Goal: Information Seeking & Learning: Learn about a topic

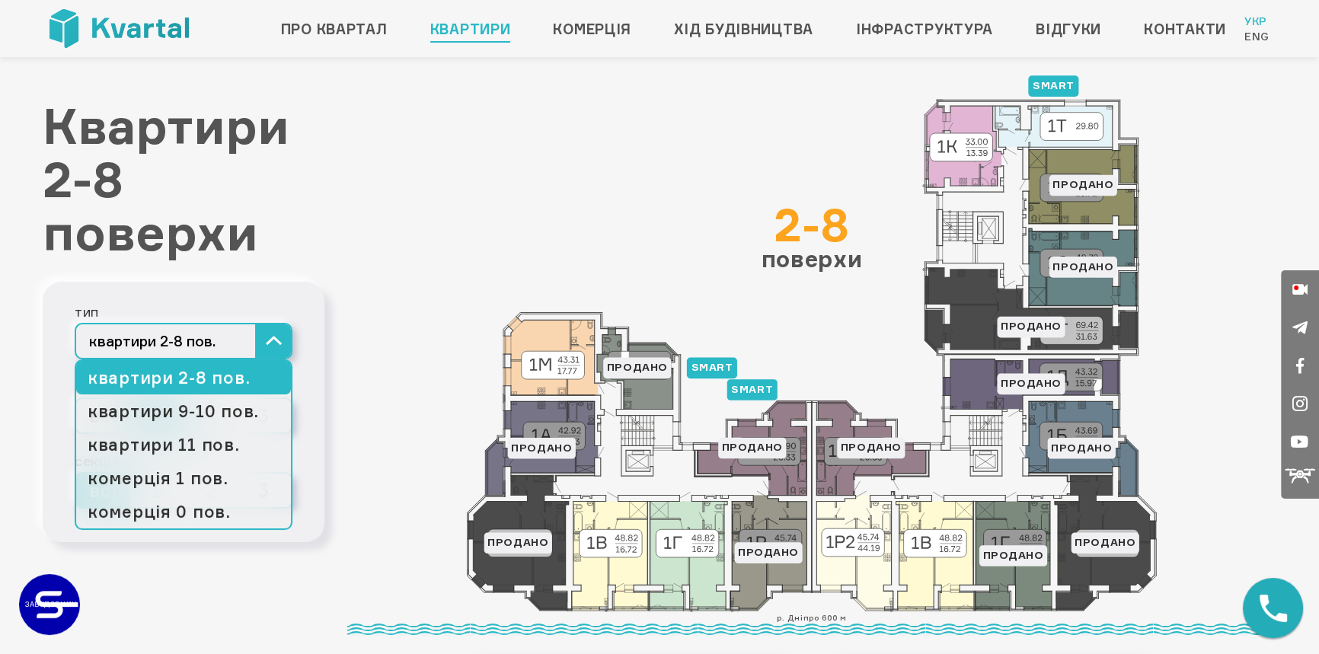
click at [202, 345] on button "квартири 2-8 пов." at bounding box center [184, 341] width 218 height 37
click at [191, 412] on link "квартири 9-10 пов." at bounding box center [183, 412] width 215 height 34
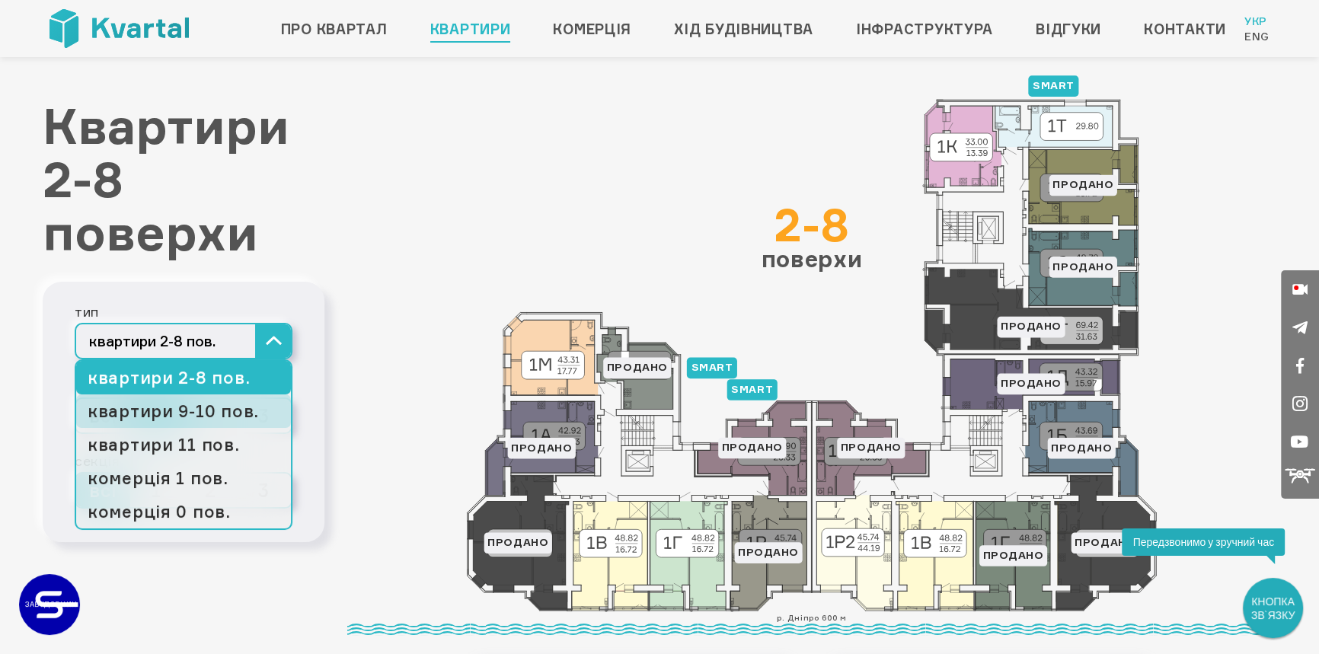
click at [216, 411] on link "квартири 9-10 пов." at bounding box center [183, 412] width 215 height 34
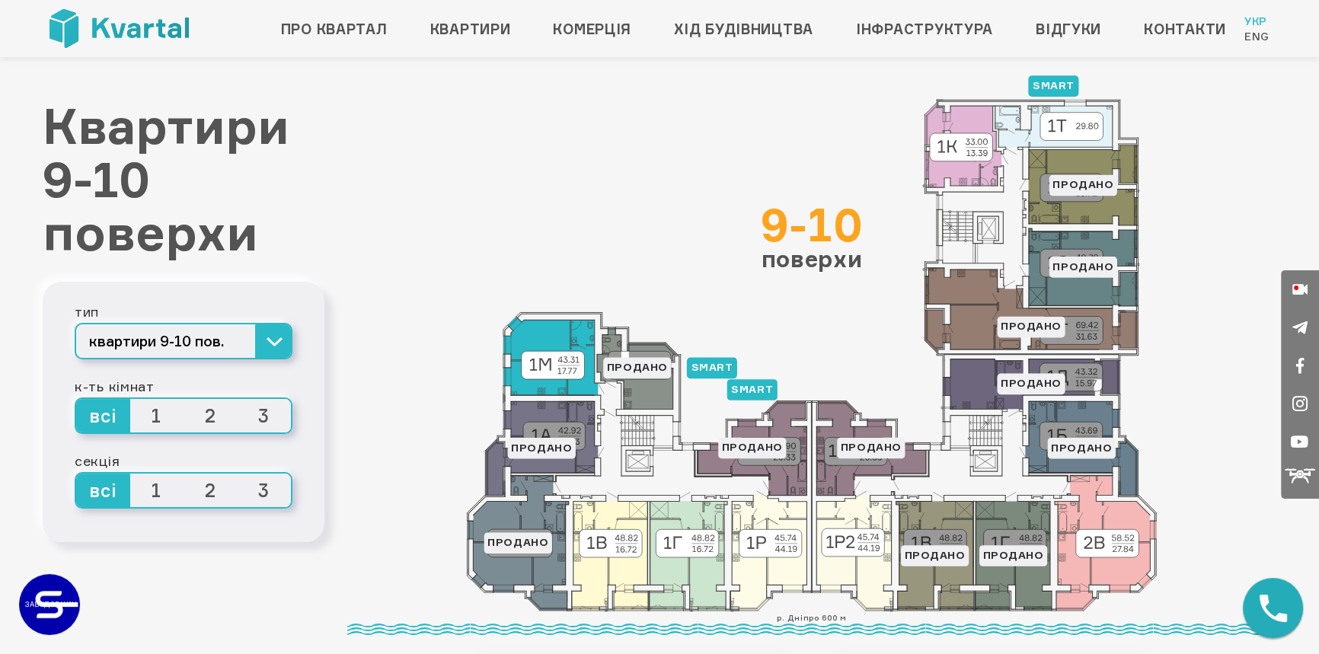
click at [586, 370] on icon at bounding box center [550, 356] width 94 height 78
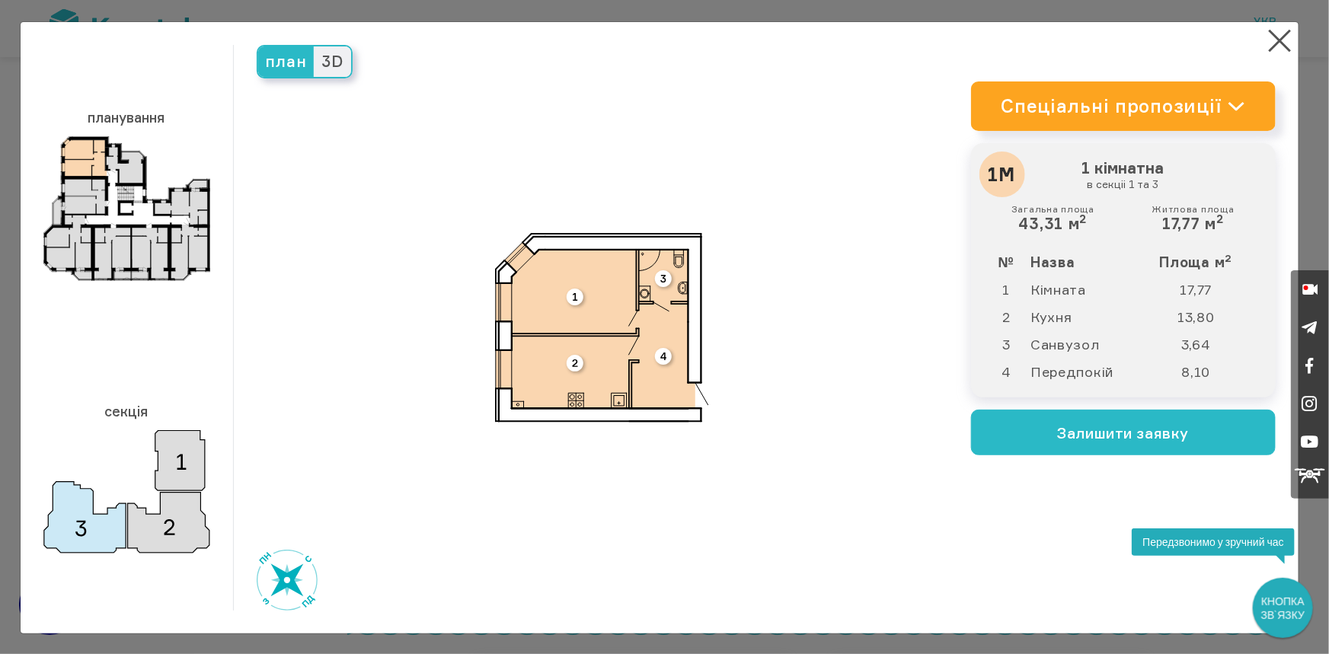
click at [286, 58] on span "план" at bounding box center [286, 61] width 56 height 30
click at [258, 46] on input "план" at bounding box center [258, 46] width 0 height 0
click at [298, 62] on span "план" at bounding box center [286, 61] width 56 height 30
click at [258, 46] on input "план" at bounding box center [258, 46] width 0 height 0
click at [337, 64] on span "3D" at bounding box center [332, 61] width 37 height 30
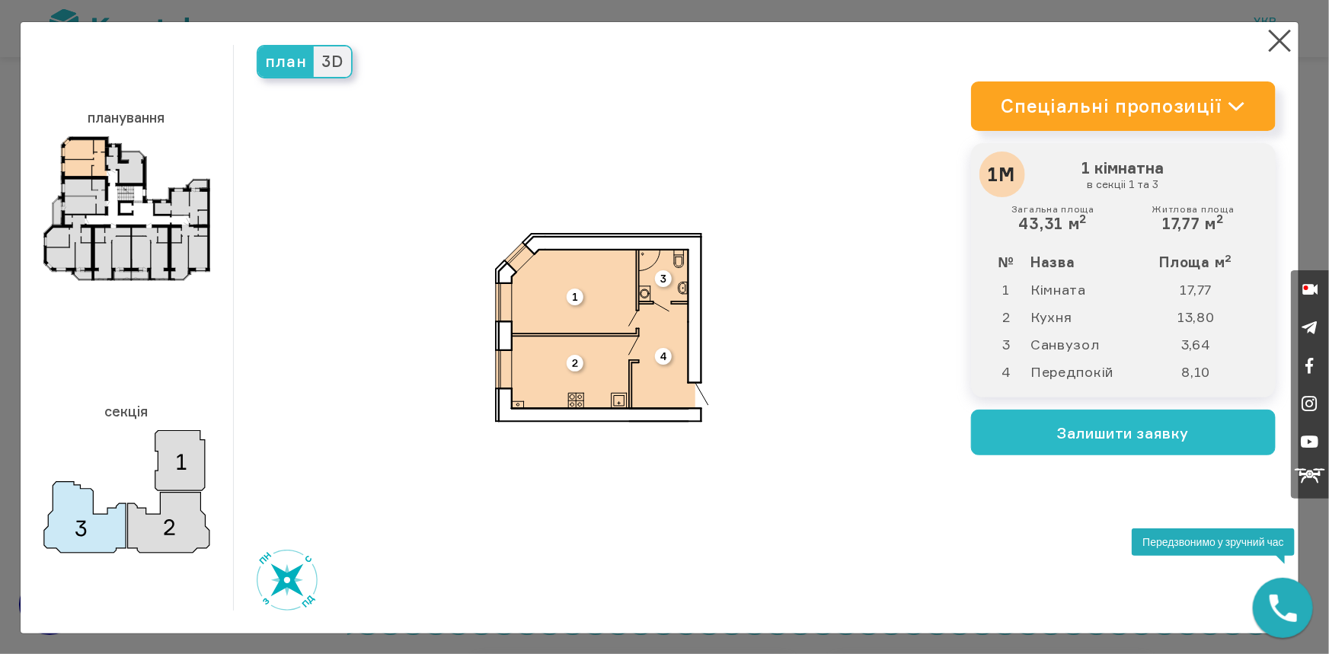
click at [314, 46] on input "3D" at bounding box center [314, 46] width 0 height 0
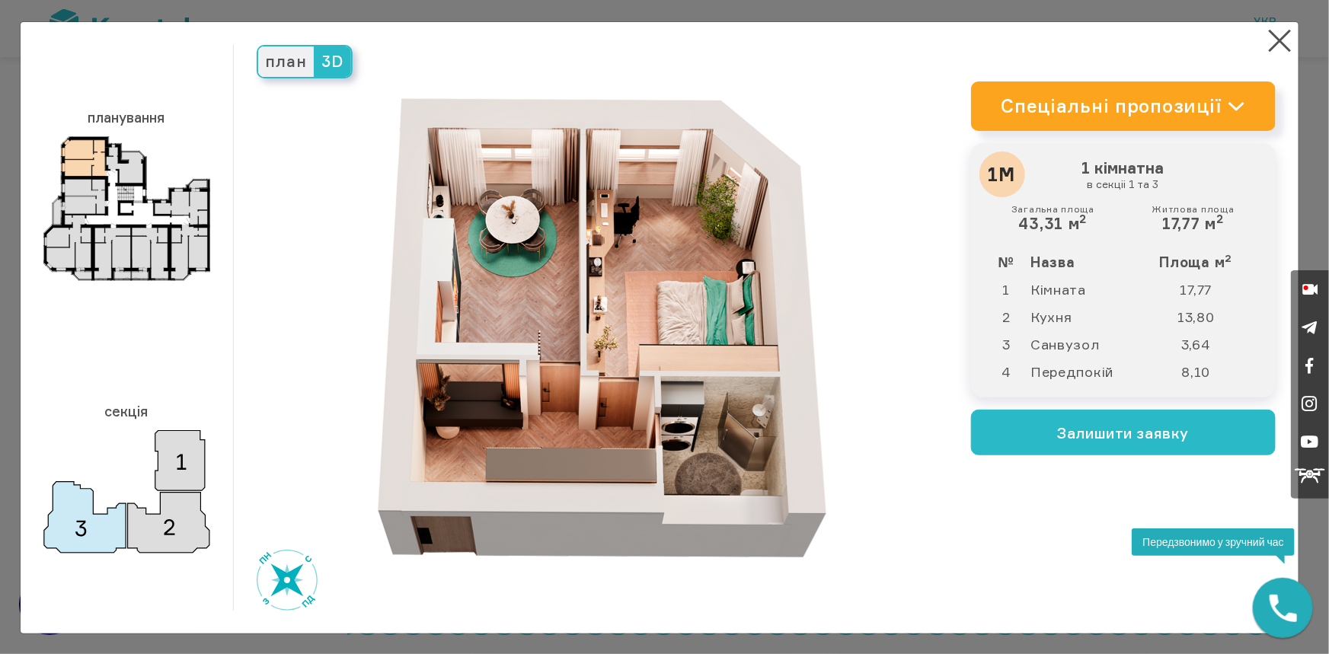
drag, startPoint x: 761, startPoint y: 442, endPoint x: 722, endPoint y: 429, distance: 40.9
drag, startPoint x: 722, startPoint y: 429, endPoint x: 849, endPoint y: 359, distance: 144.9
click at [849, 359] on div "план 3D" at bounding box center [602, 328] width 737 height 566
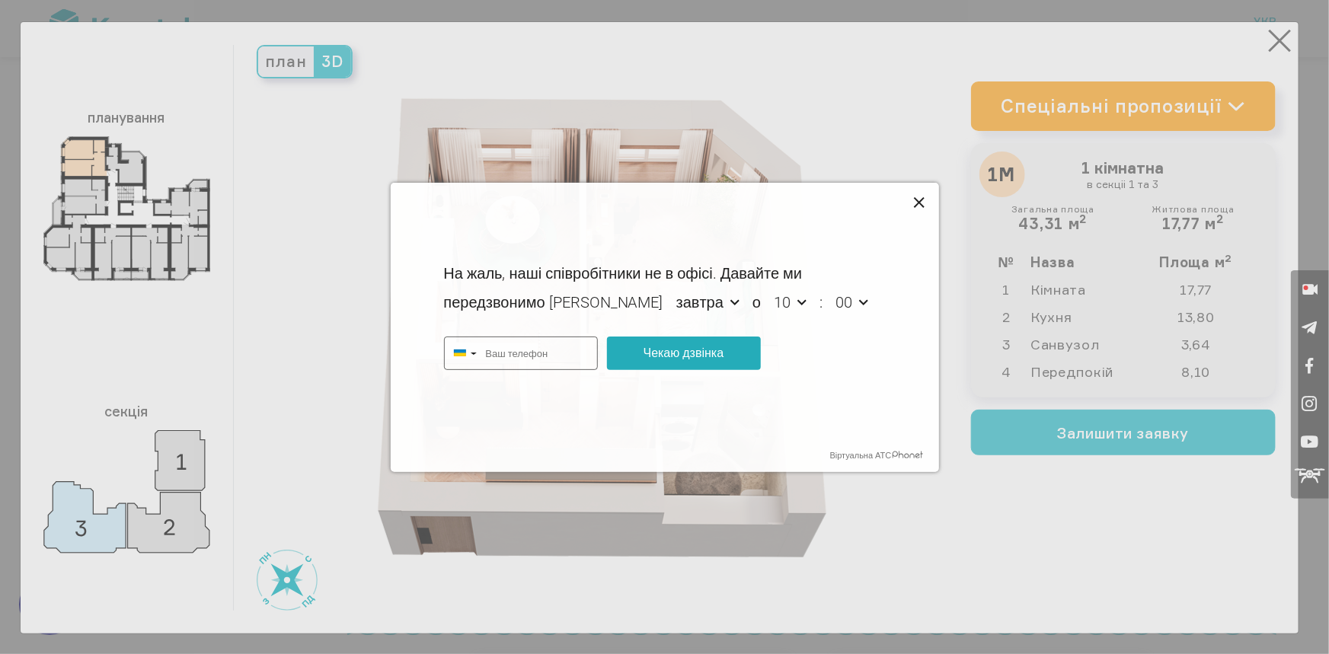
click at [913, 200] on icon at bounding box center [920, 203] width 18 height 18
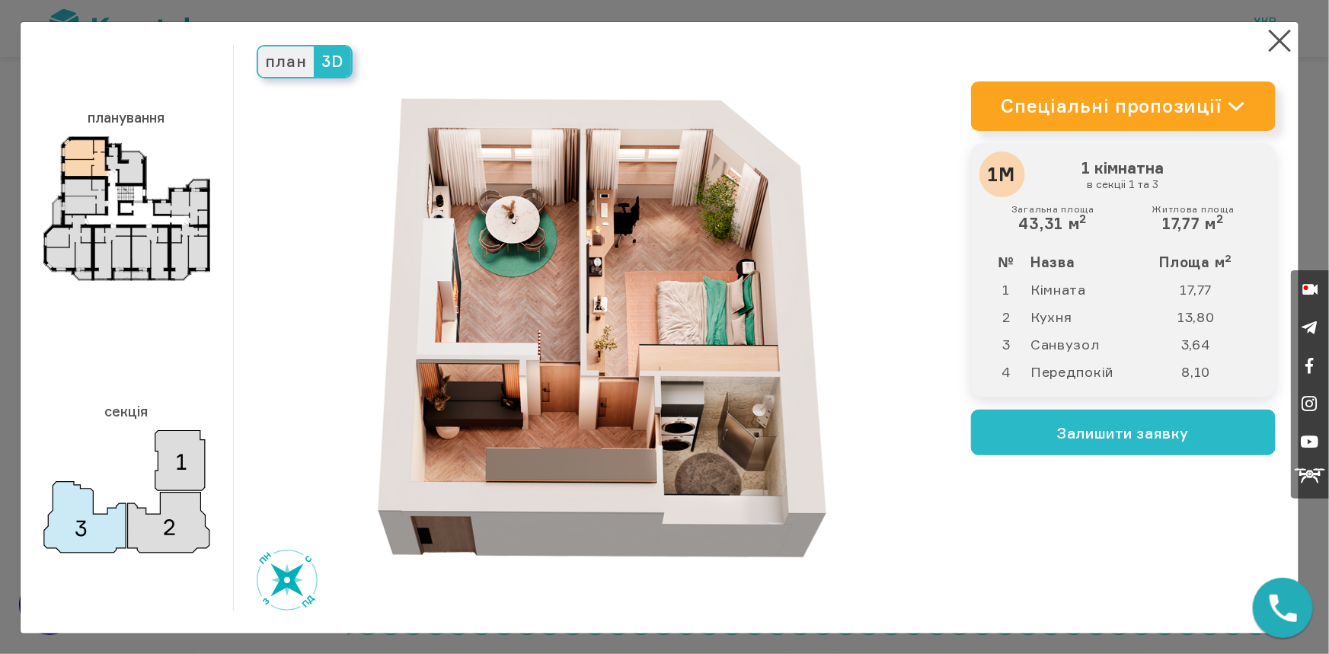
type input "+380"
click at [1275, 48] on button "×" at bounding box center [1280, 41] width 30 height 30
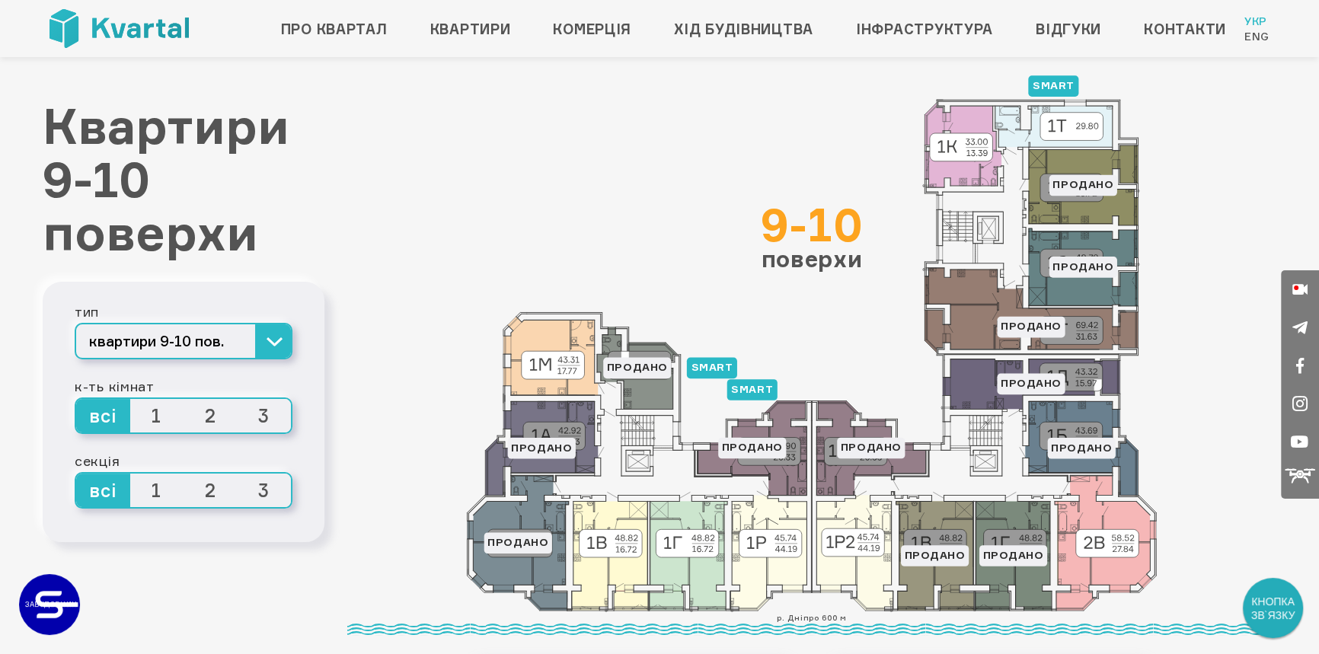
click at [208, 417] on span "2" at bounding box center [211, 416] width 54 height 34
click at [184, 399] on input "2" at bounding box center [184, 399] width 0 height 0
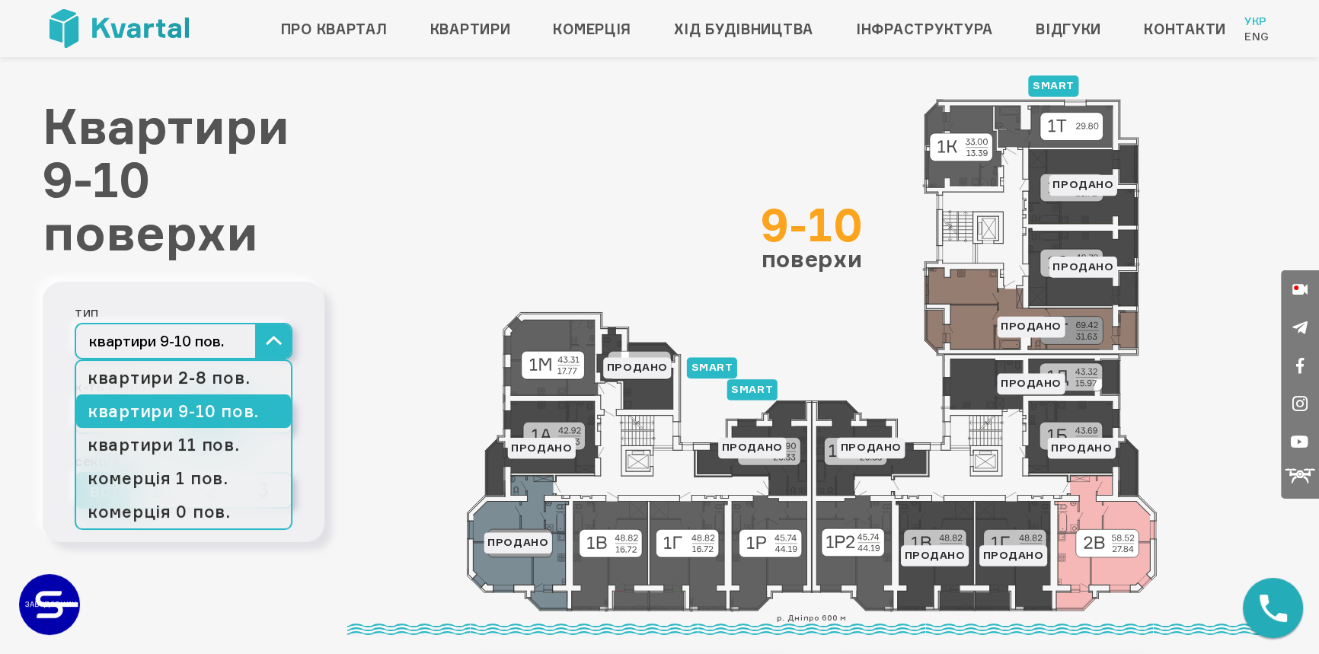
click at [222, 338] on button "квартири 9-10 пов." at bounding box center [184, 341] width 218 height 37
click at [206, 379] on link "квартири 2-8 пов." at bounding box center [183, 378] width 215 height 34
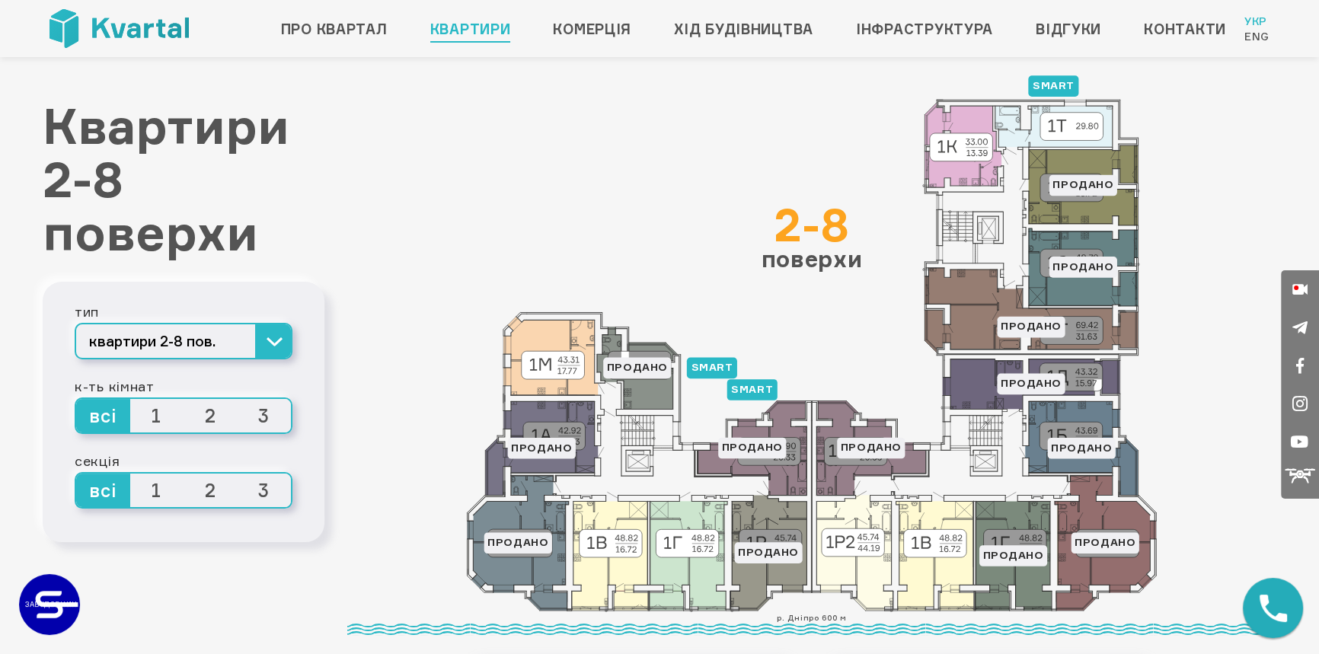
click at [205, 411] on span "2" at bounding box center [211, 416] width 54 height 34
click at [184, 399] on input "2" at bounding box center [184, 399] width 0 height 0
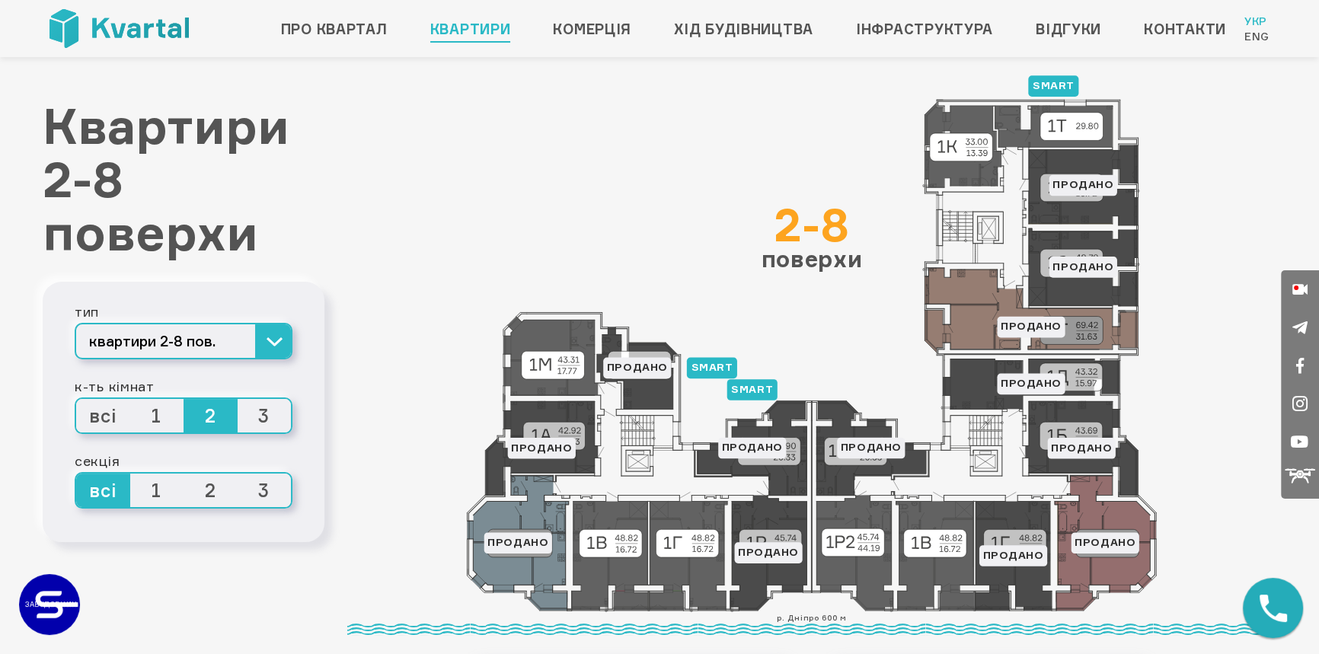
click at [112, 417] on span "всі" at bounding box center [103, 416] width 54 height 34
click at [76, 399] on input "всі" at bounding box center [76, 399] width 0 height 0
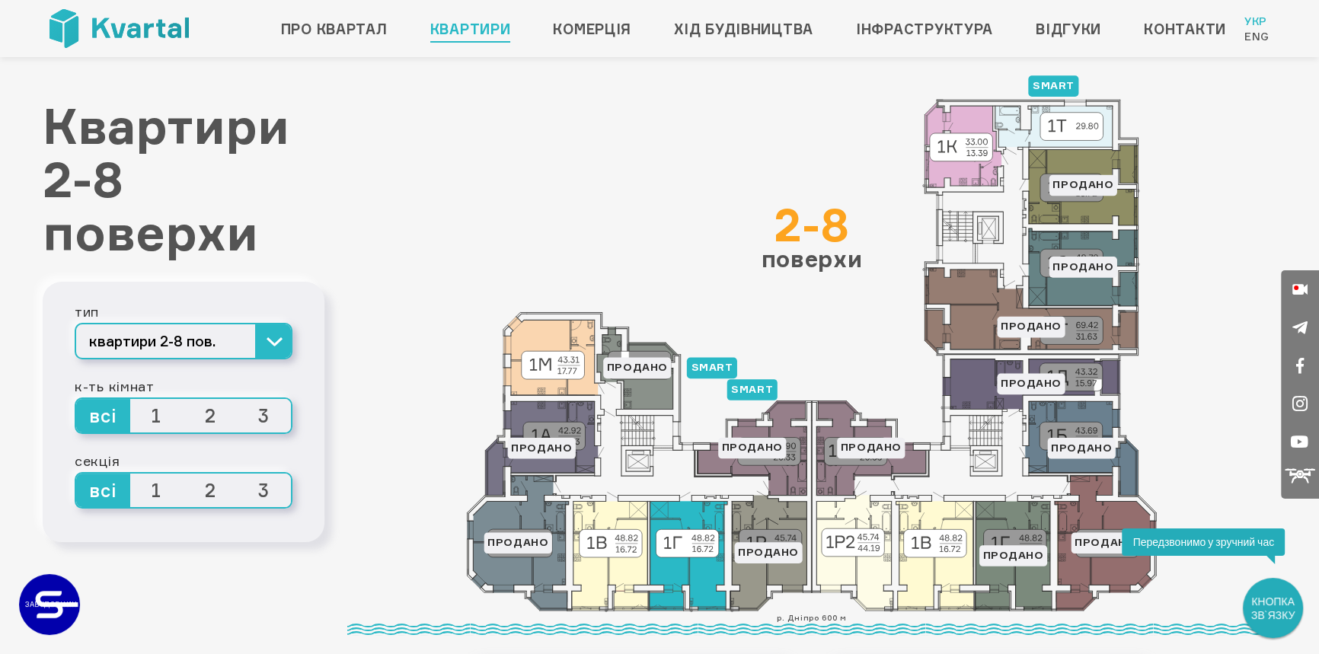
click at [688, 568] on icon at bounding box center [689, 555] width 78 height 109
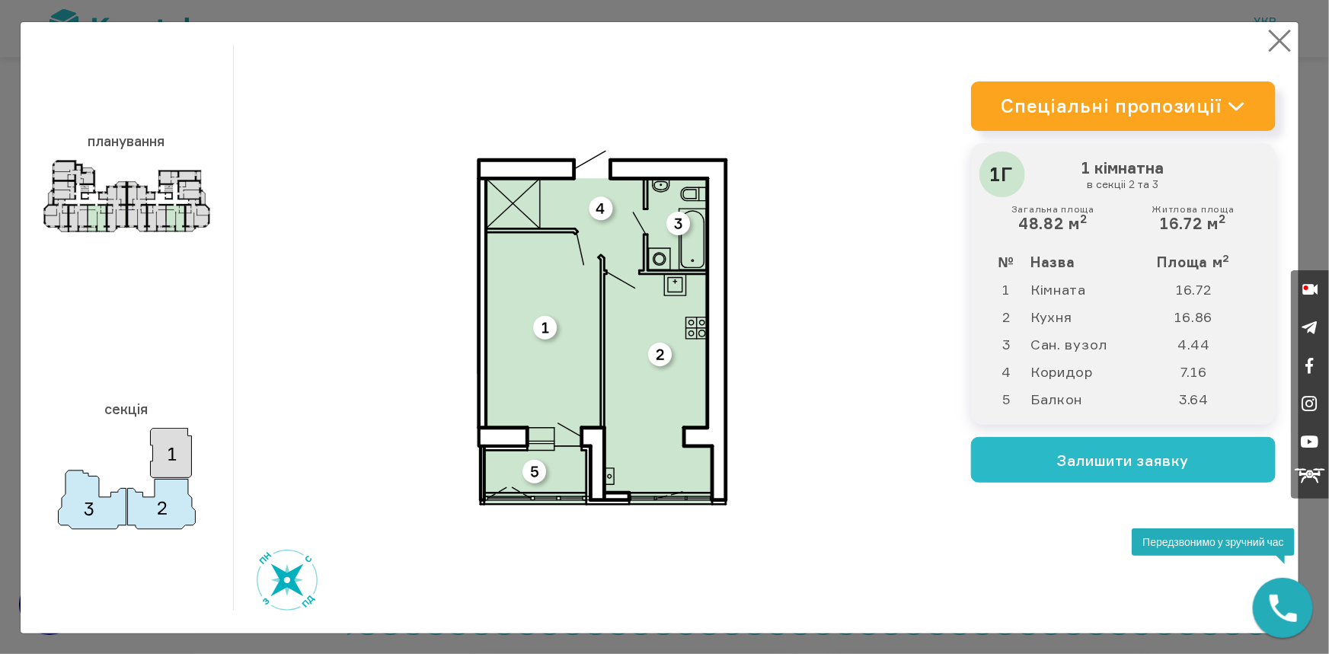
click at [1274, 53] on button "×" at bounding box center [1280, 41] width 30 height 30
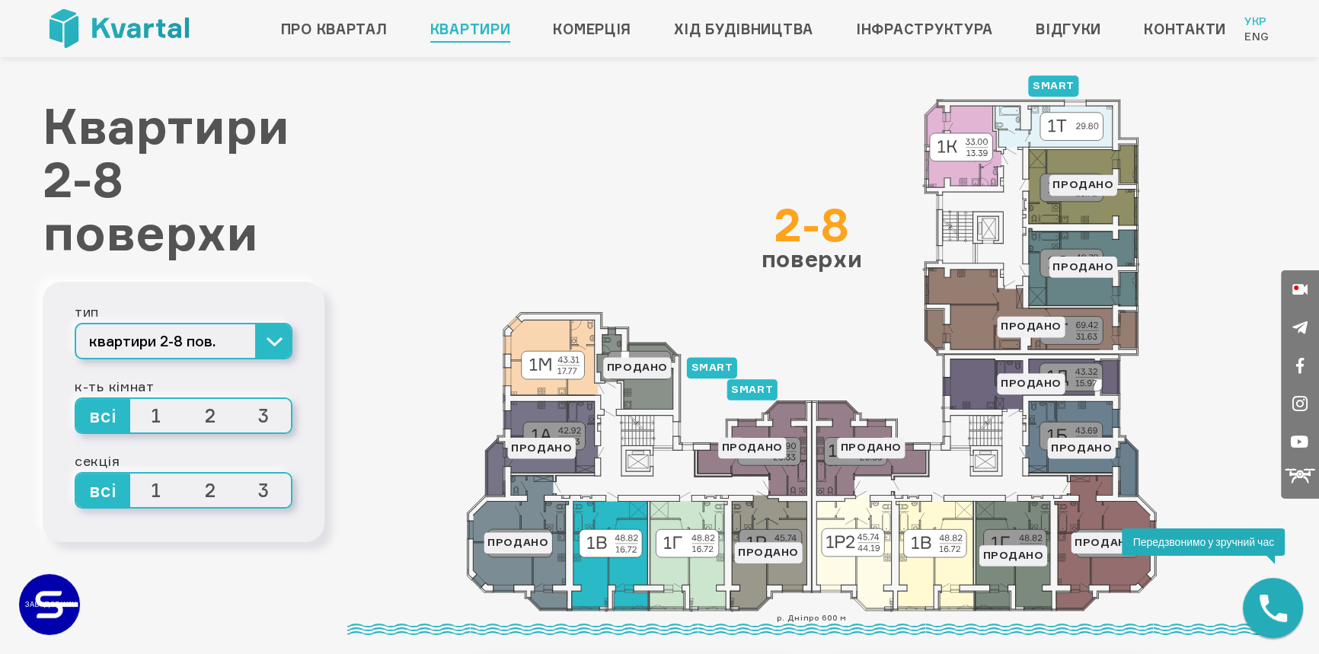
click at [631, 569] on icon at bounding box center [610, 555] width 76 height 109
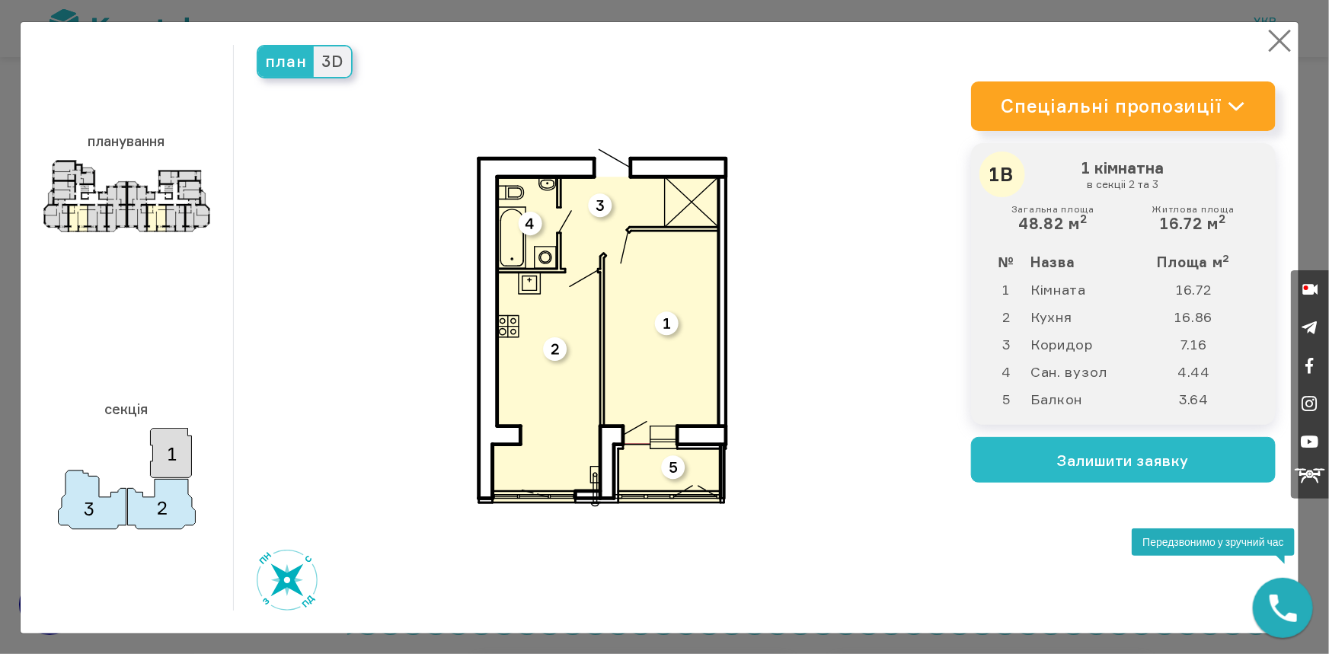
click at [1268, 40] on button "×" at bounding box center [1280, 41] width 30 height 30
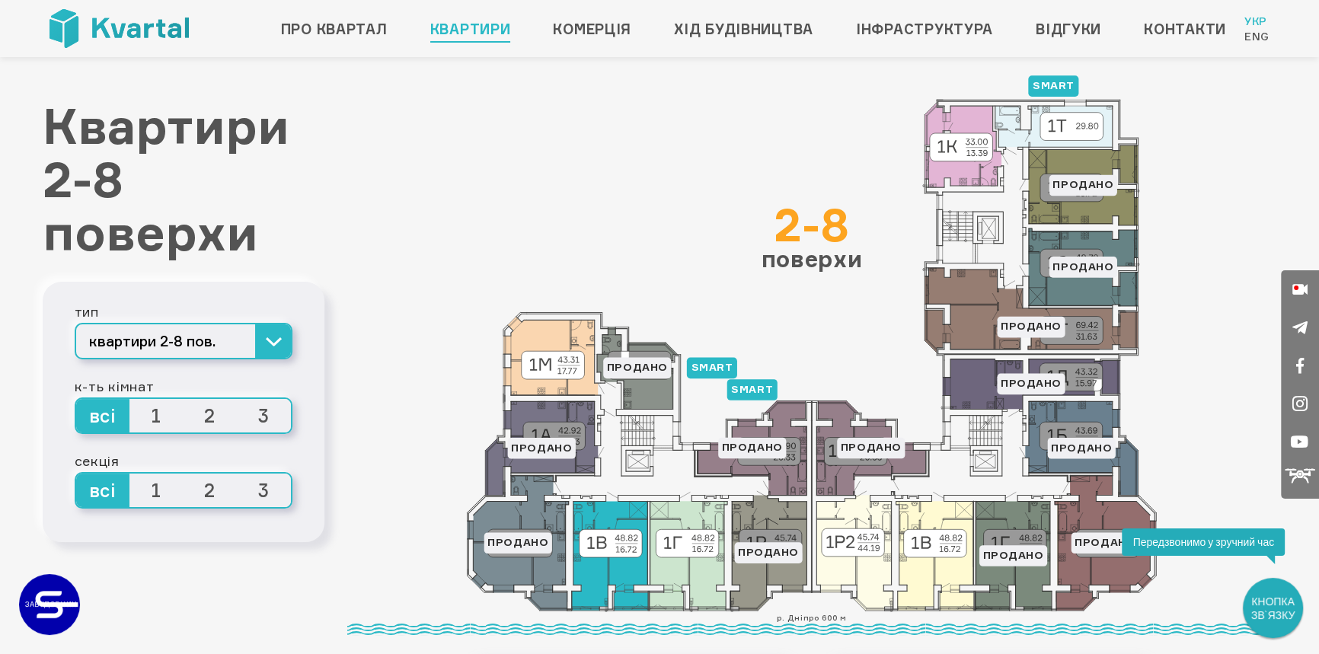
click at [612, 554] on icon at bounding box center [610, 555] width 76 height 109
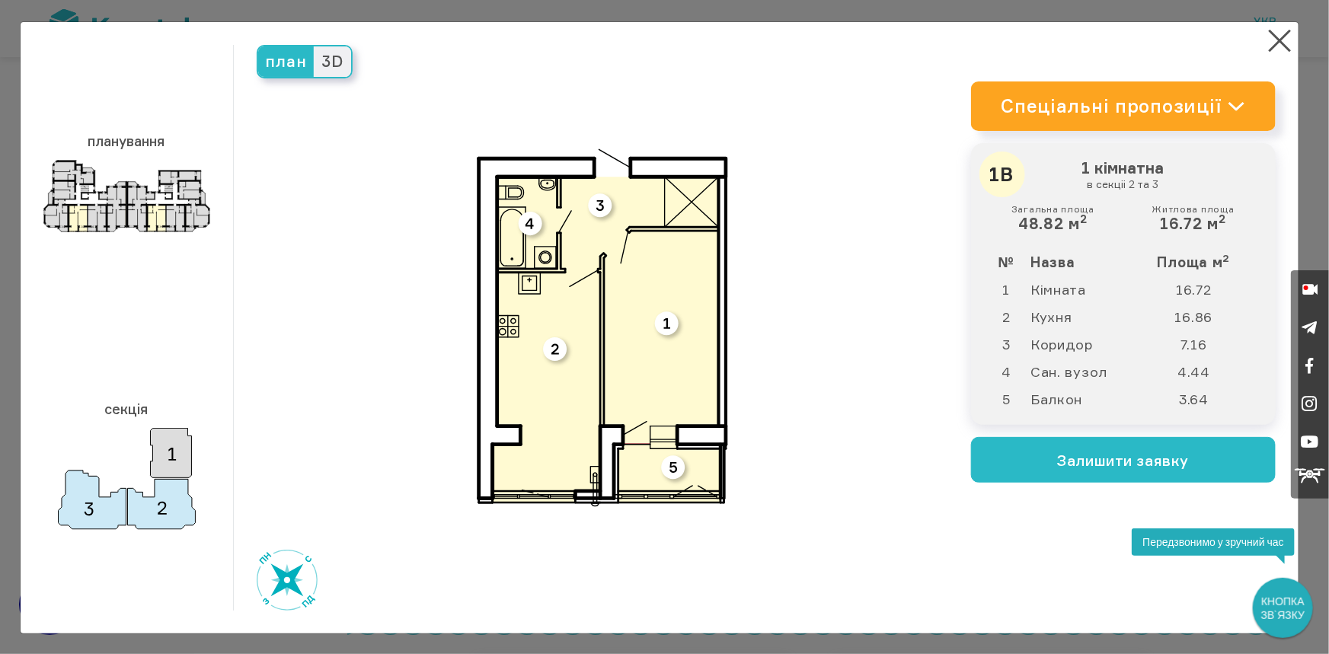
click at [326, 64] on span "3D" at bounding box center [332, 61] width 37 height 30
click at [314, 46] on input "3D" at bounding box center [314, 46] width 0 height 0
